Goal: Task Accomplishment & Management: Manage account settings

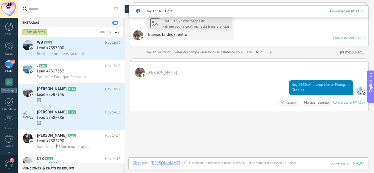
scroll to position [5, 0]
click at [76, 47] on div "Lead #7397000" at bounding box center [79, 47] width 84 height 5
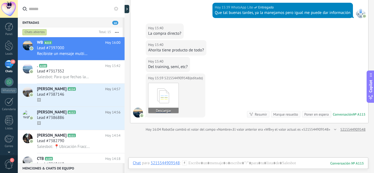
scroll to position [108, 0]
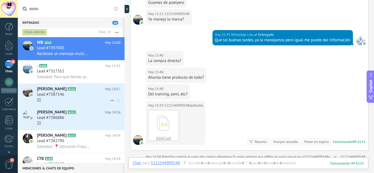
click at [71, 96] on div "Lead #7387146" at bounding box center [79, 94] width 84 height 5
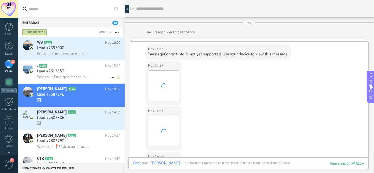
scroll to position [221, 0]
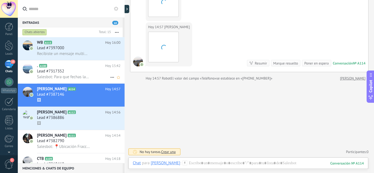
click at [68, 68] on h2 ". A100" at bounding box center [71, 65] width 68 height 5
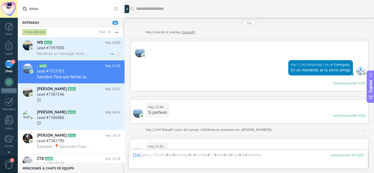
scroll to position [116, 0]
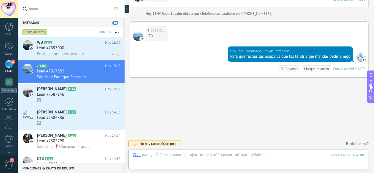
click at [70, 45] on h2 "WB A115" at bounding box center [71, 42] width 68 height 5
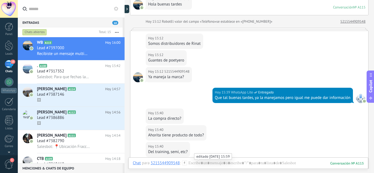
scroll to position [55, 0]
